Goal: Task Accomplishment & Management: Manage account settings

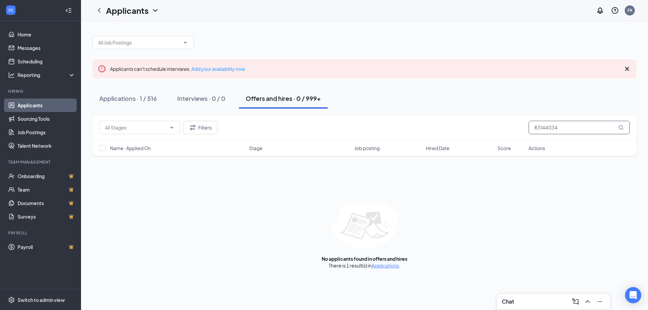
drag, startPoint x: 565, startPoint y: 129, endPoint x: 511, endPoint y: 135, distance: 54.6
click at [513, 134] on div "Filters 83144034" at bounding box center [364, 127] width 544 height 25
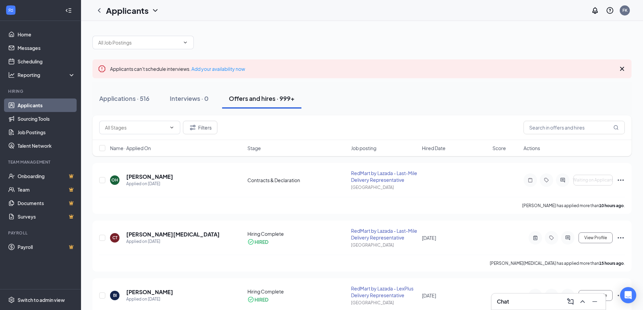
click at [135, 99] on div "Applications · 516" at bounding box center [124, 98] width 50 height 8
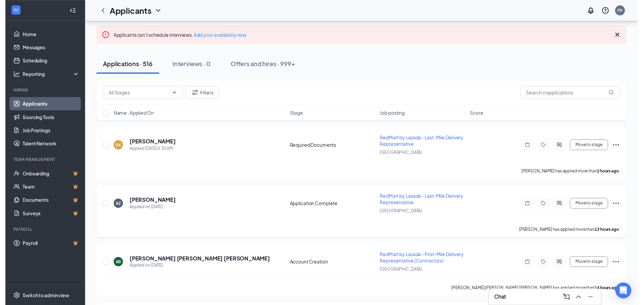
scroll to position [67, 0]
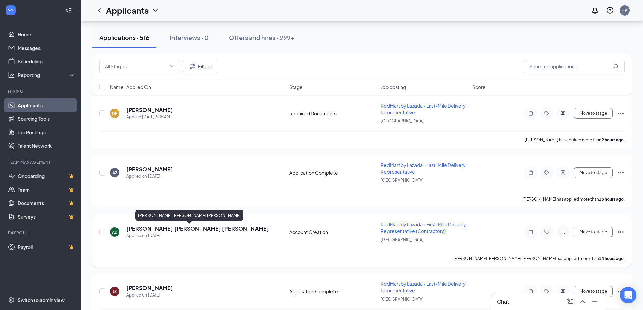
click at [204, 229] on h5 "[PERSON_NAME] [PERSON_NAME] [PERSON_NAME]" at bounding box center [197, 228] width 143 height 7
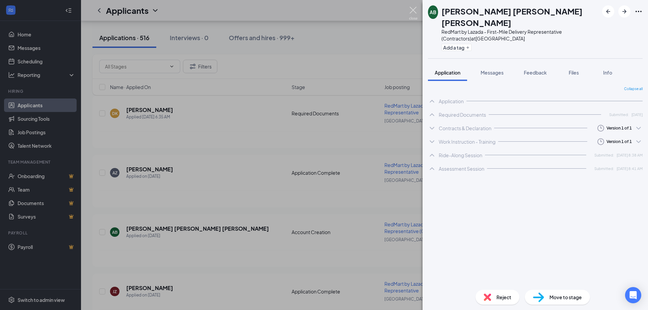
click at [410, 9] on img at bounding box center [413, 13] width 8 height 13
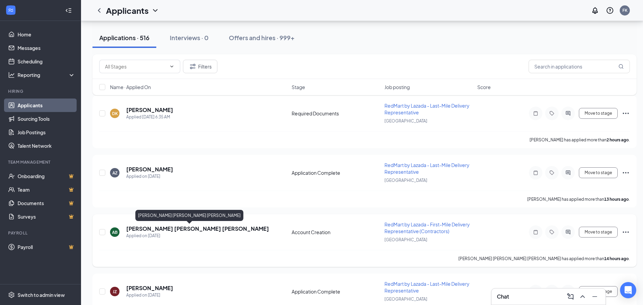
click at [196, 227] on h5 "[PERSON_NAME] [PERSON_NAME] [PERSON_NAME]" at bounding box center [197, 228] width 143 height 7
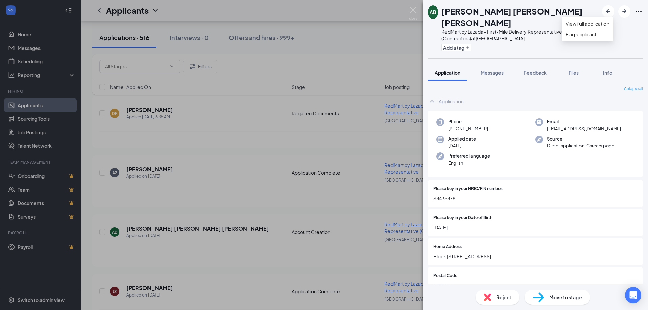
click at [639, 12] on icon "Ellipses" at bounding box center [638, 11] width 6 height 1
click at [597, 27] on link "View full application" at bounding box center [588, 23] width 44 height 7
click at [411, 11] on img at bounding box center [413, 13] width 8 height 13
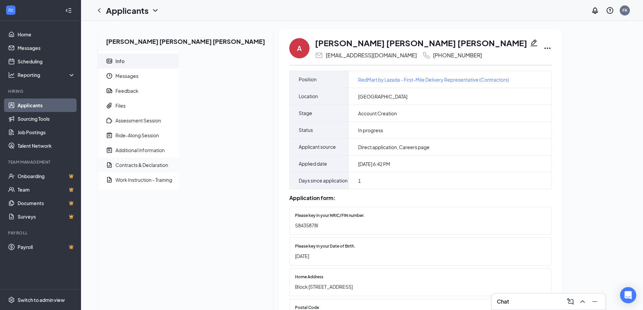
click at [150, 166] on div "Contracts & Declaration" at bounding box center [141, 165] width 53 height 7
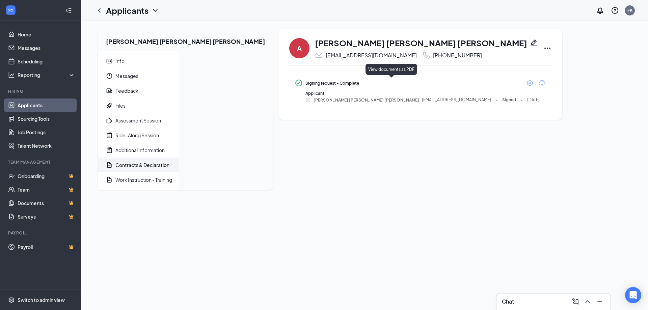
click at [526, 83] on icon "Eye" at bounding box center [530, 83] width 8 height 8
click at [122, 105] on div "Files" at bounding box center [120, 105] width 10 height 7
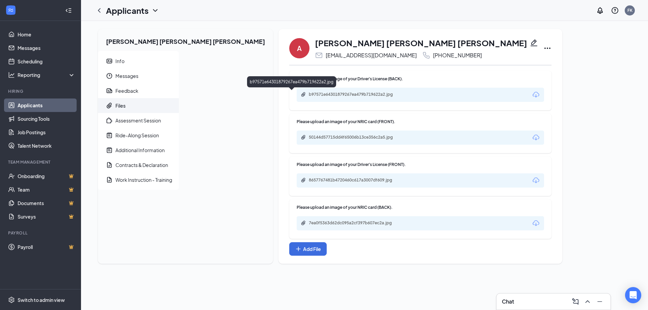
click at [309, 93] on div "b97571e64301879267ea479b719622a2.jpg" at bounding box center [356, 94] width 94 height 5
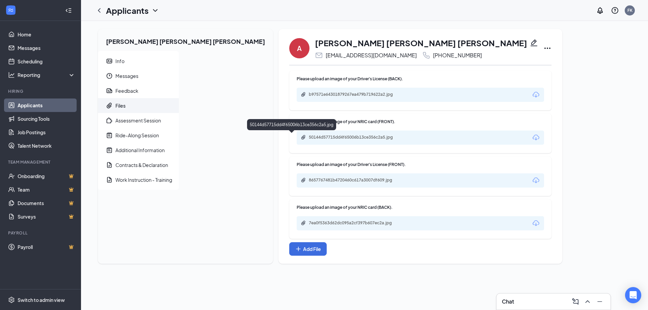
click at [311, 136] on div "A [PERSON_NAME] [PERSON_NAME] [PERSON_NAME] [EMAIL_ADDRESS][DOMAIN_NAME] [PHONE…" at bounding box center [420, 146] width 284 height 235
click at [311, 136] on div "50144d57715dd4f65006b13ce356c2a5.jpg" at bounding box center [356, 137] width 94 height 5
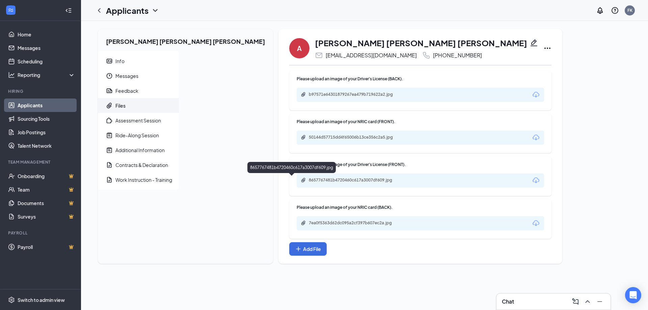
click at [302, 182] on div "A [PERSON_NAME] [PERSON_NAME] [PERSON_NAME] [EMAIL_ADDRESS][DOMAIN_NAME] [PHONE…" at bounding box center [420, 146] width 284 height 235
click at [309, 180] on div "8657767481b4720460c617a3007df609.jpg" at bounding box center [356, 180] width 94 height 5
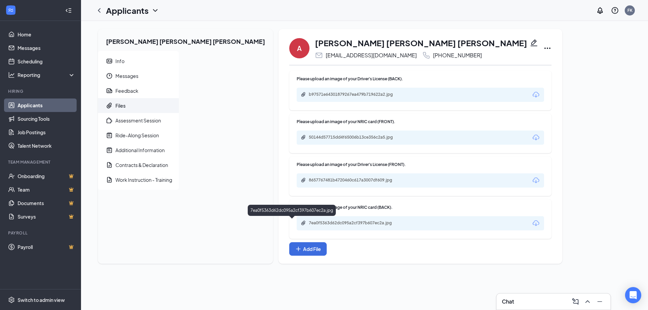
click at [309, 222] on div "7ea0f5363d62dc095a2cf397b607ec2a.jpg" at bounding box center [356, 222] width 94 height 5
copy div "8314 4034"
drag, startPoint x: 371, startPoint y: 57, endPoint x: 346, endPoint y: 60, distance: 24.8
click at [346, 60] on div "A [PERSON_NAME] [PERSON_NAME] [PERSON_NAME] [EMAIL_ADDRESS][DOMAIN_NAME] [PHONE…" at bounding box center [420, 146] width 262 height 219
click at [433, 56] on div "[PHONE_NUMBER]" at bounding box center [457, 55] width 49 height 7
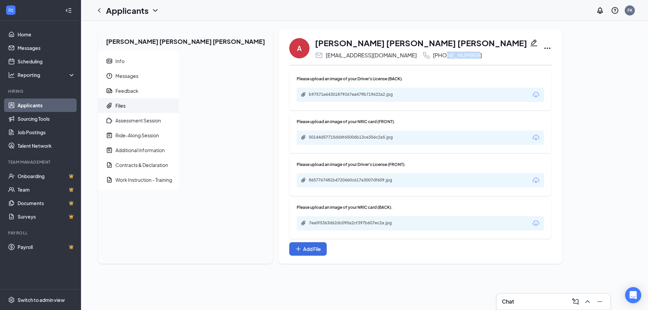
copy div "8314 4034"
drag, startPoint x: 374, startPoint y: 56, endPoint x: 347, endPoint y: 57, distance: 27.4
click at [347, 57] on div "[EMAIL_ADDRESS][DOMAIN_NAME] [PHONE_NUMBER]" at bounding box center [426, 55] width 223 height 8
click at [326, 54] on div "[EMAIL_ADDRESS][DOMAIN_NAME]" at bounding box center [371, 55] width 91 height 7
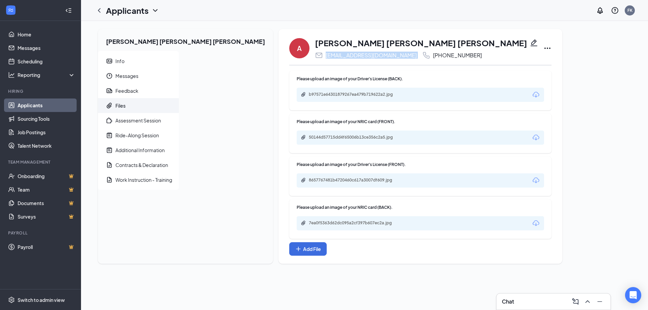
click at [326, 54] on div "[EMAIL_ADDRESS][DOMAIN_NAME]" at bounding box center [371, 55] width 91 height 7
copy div "[EMAIL_ADDRESS][DOMAIN_NAME]"
copy div "8314 4034"
drag, startPoint x: 373, startPoint y: 56, endPoint x: 347, endPoint y: 56, distance: 26.0
click at [347, 56] on div "[EMAIL_ADDRESS][DOMAIN_NAME] [PHONE_NUMBER]" at bounding box center [426, 55] width 223 height 8
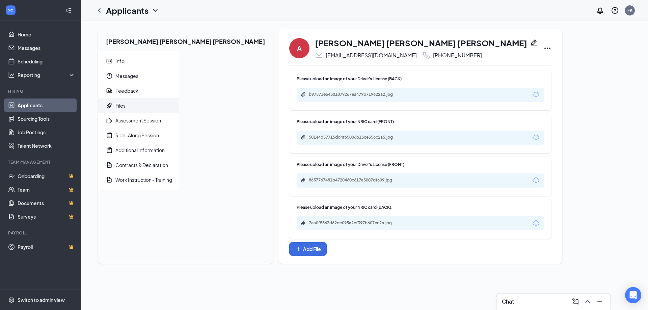
click at [326, 54] on div "[EMAIL_ADDRESS][DOMAIN_NAME]" at bounding box center [371, 55] width 91 height 7
copy div "[EMAIL_ADDRESS][DOMAIN_NAME]"
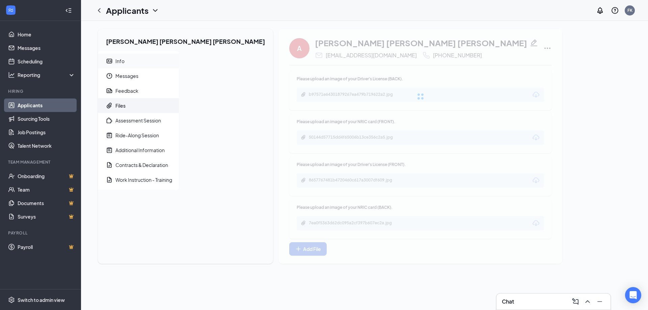
click at [123, 58] on div "Info" at bounding box center [119, 61] width 9 height 7
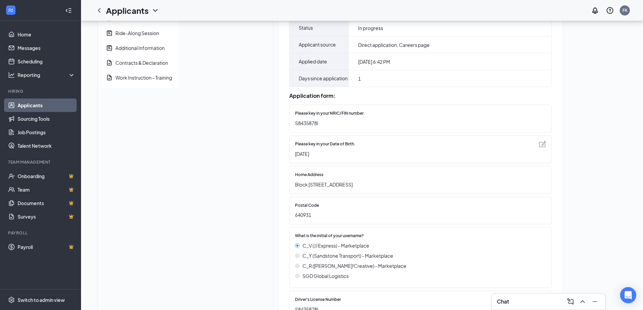
scroll to position [135, 0]
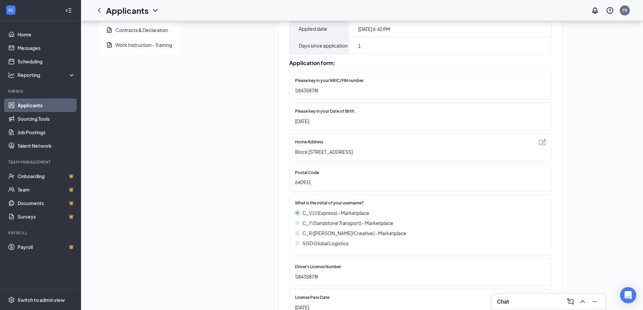
drag, startPoint x: 338, startPoint y: 171, endPoint x: 231, endPoint y: 170, distance: 106.6
click at [289, 161] on div "Home Address Block [STREET_ADDRESS]" at bounding box center [420, 147] width 262 height 28
copy span "Block [STREET_ADDRESS]"
drag, startPoint x: 255, startPoint y: 197, endPoint x: 228, endPoint y: 198, distance: 27.3
click at [289, 192] on div "Postal Code 640931" at bounding box center [420, 178] width 262 height 28
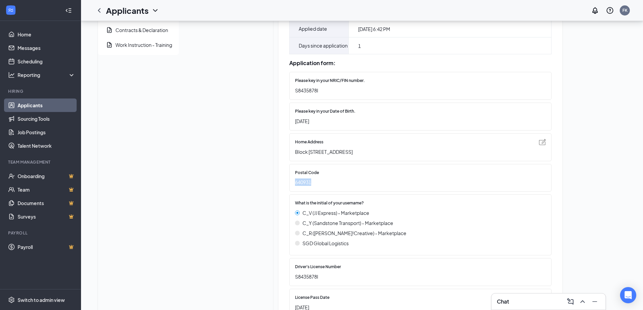
copy span "640931"
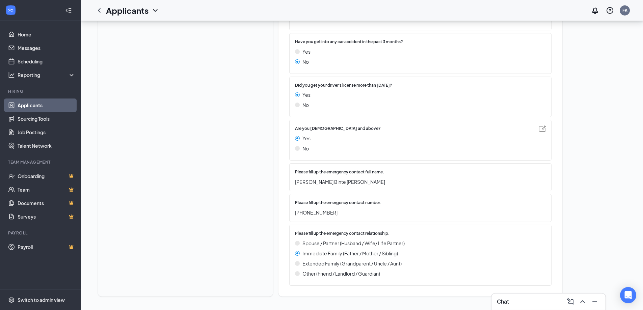
scroll to position [461, 0]
drag, startPoint x: 296, startPoint y: 184, endPoint x: 229, endPoint y: 184, distance: 67.5
click at [289, 184] on div "Please fill up the emergency contact full name. [PERSON_NAME] Binte [PERSON_NAM…" at bounding box center [420, 177] width 262 height 28
copy span "[PERSON_NAME] Binte [PERSON_NAME]"
copy span "80422264"
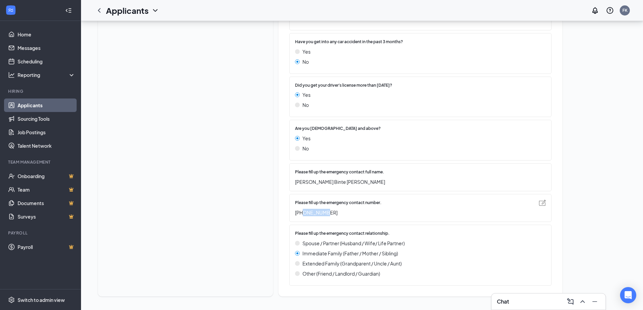
drag, startPoint x: 272, startPoint y: 214, endPoint x: 241, endPoint y: 217, distance: 31.6
click at [289, 217] on div "Please fill up the emergency contact number. [PHONE_NUMBER]" at bounding box center [420, 208] width 262 height 28
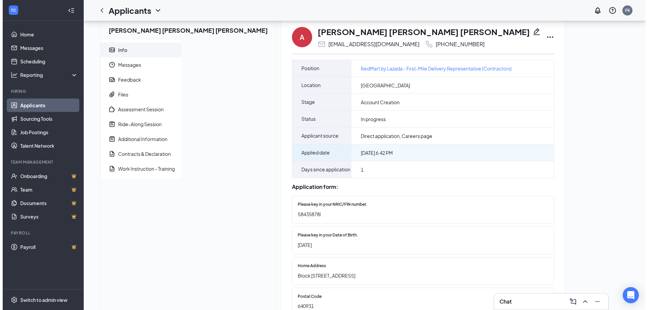
scroll to position [0, 0]
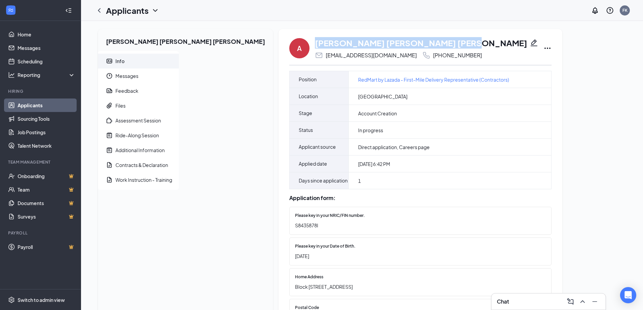
drag, startPoint x: 254, startPoint y: 42, endPoint x: 378, endPoint y: 43, distance: 124.2
click at [378, 43] on h1 "[PERSON_NAME] [PERSON_NAME] [PERSON_NAME]" at bounding box center [421, 42] width 212 height 11
drag, startPoint x: 369, startPoint y: 43, endPoint x: 494, endPoint y: 190, distance: 193.4
click at [126, 88] on div "Feedback" at bounding box center [126, 90] width 23 height 7
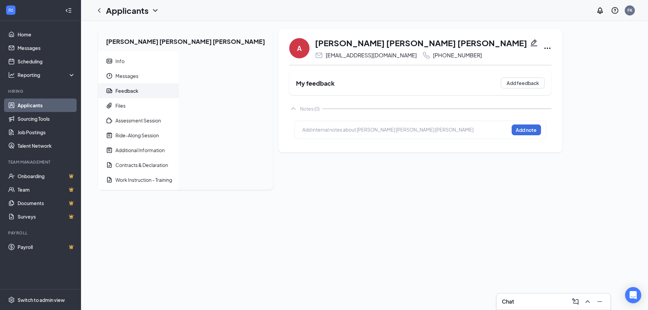
click at [303, 131] on div at bounding box center [406, 129] width 206 height 7
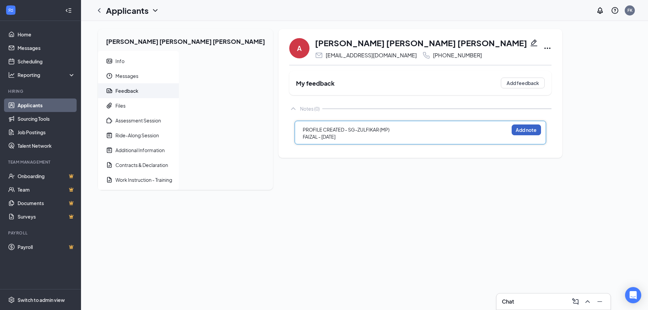
click at [512, 131] on button "Add note" at bounding box center [526, 130] width 29 height 11
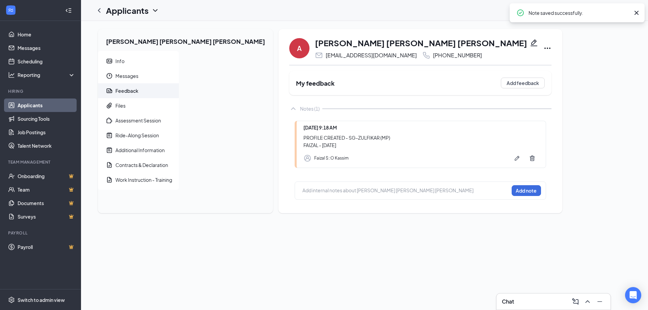
click at [543, 50] on icon "Ellipses" at bounding box center [547, 48] width 8 height 8
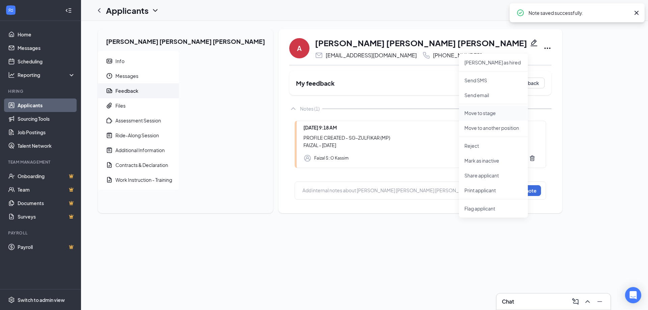
click at [464, 113] on p "Move to stage" at bounding box center [493, 113] width 58 height 7
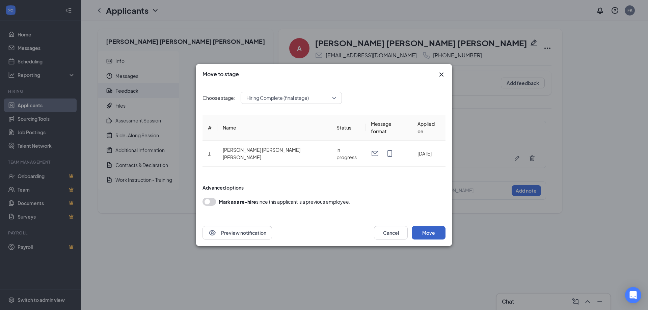
click at [425, 229] on button "Move" at bounding box center [429, 232] width 34 height 13
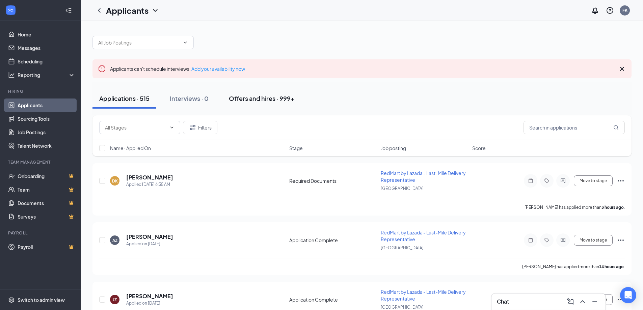
click at [257, 95] on div "Offers and hires · 999+" at bounding box center [262, 98] width 66 height 8
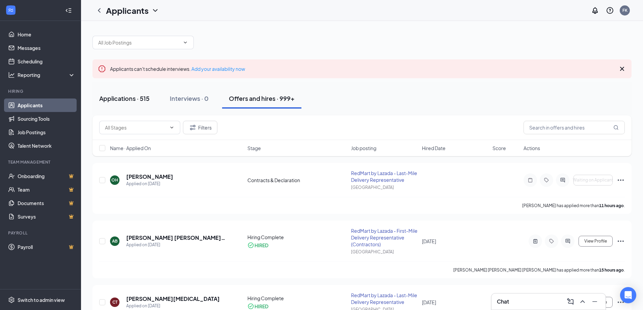
click at [138, 97] on div "Applications · 515" at bounding box center [124, 98] width 50 height 8
